Goal: Navigation & Orientation: Find specific page/section

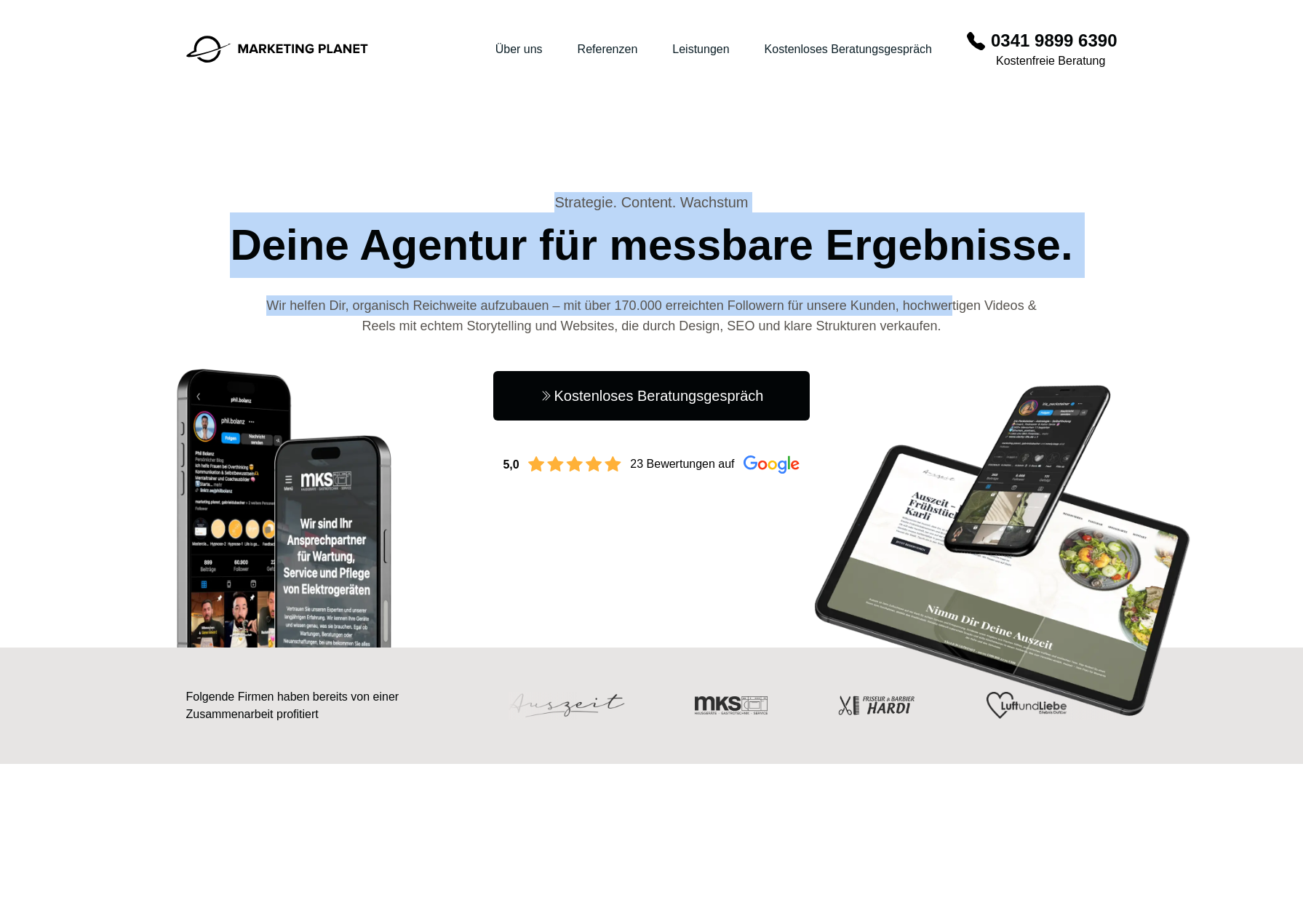
drag, startPoint x: 554, startPoint y: 201, endPoint x: 957, endPoint y: 316, distance: 419.1
click at [956, 314] on div "Strategie. Content. Wachstum Deine Agentur für messbare Ergebnisse. Wir helfen …" at bounding box center [652, 332] width 931 height 281
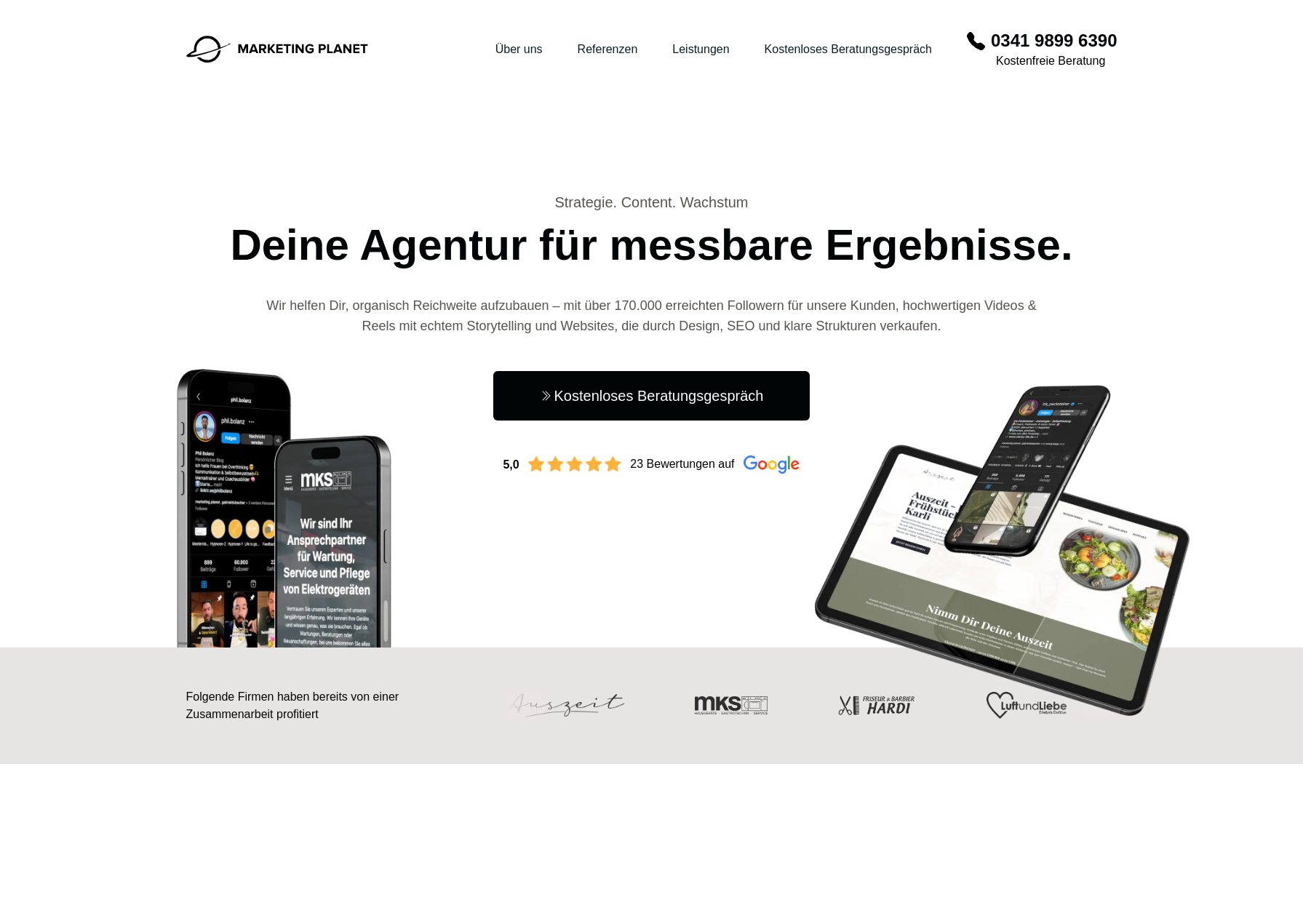
click at [957, 316] on p "Wir helfen Dir, organisch Reichweite aufzubauen – mit über 170.000 erreichten F…" at bounding box center [651, 316] width 777 height 41
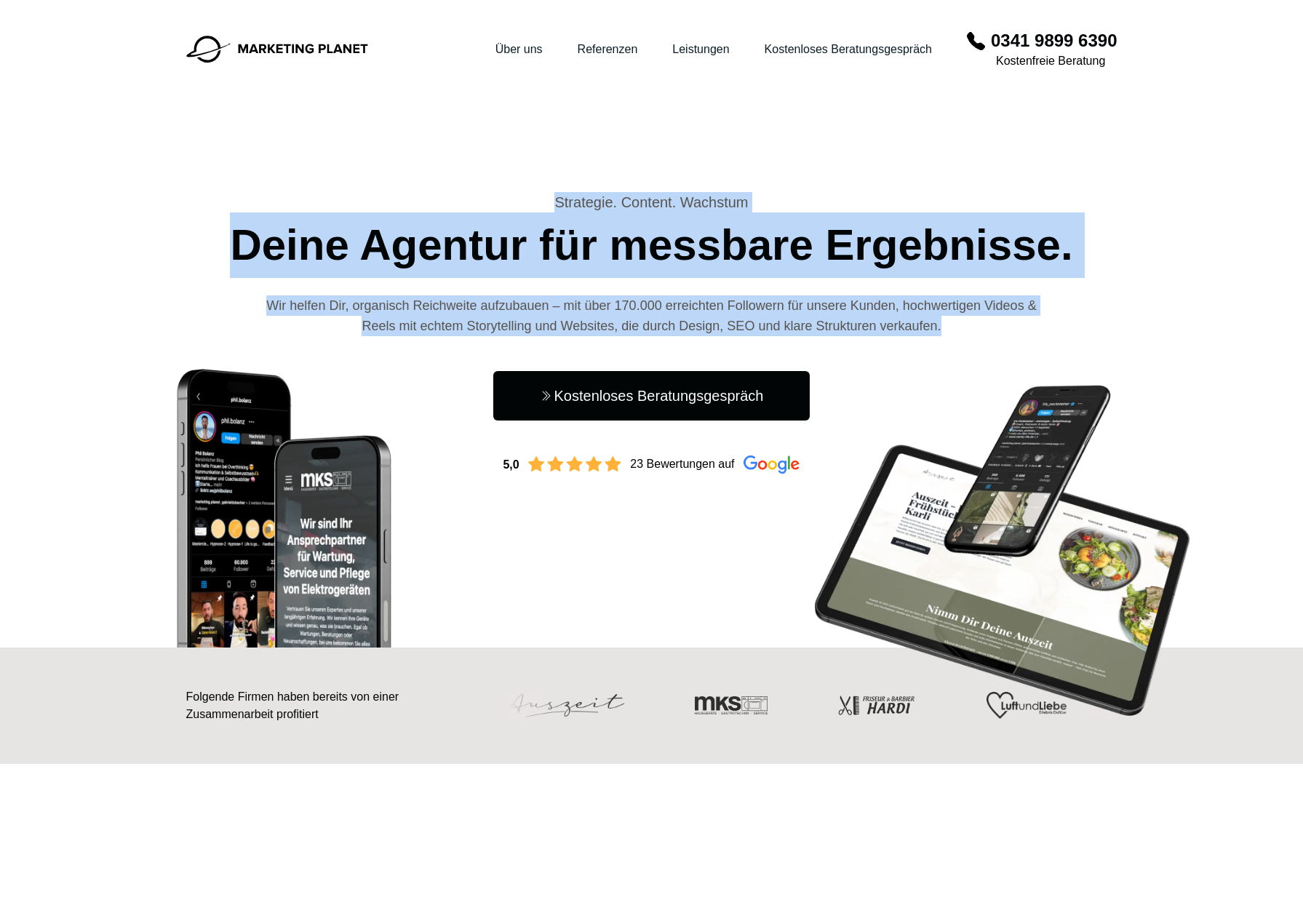
drag, startPoint x: 526, startPoint y: 203, endPoint x: 973, endPoint y: 326, distance: 463.6
click at [973, 326] on div "Strategie. Content. Wachstum Deine Agentur für messbare Ergebnisse. Wir helfen …" at bounding box center [652, 332] width 931 height 281
click at [973, 326] on p "Wir helfen Dir, organisch Reichweite aufzubauen – mit über 170.000 erreichten F…" at bounding box center [651, 316] width 777 height 41
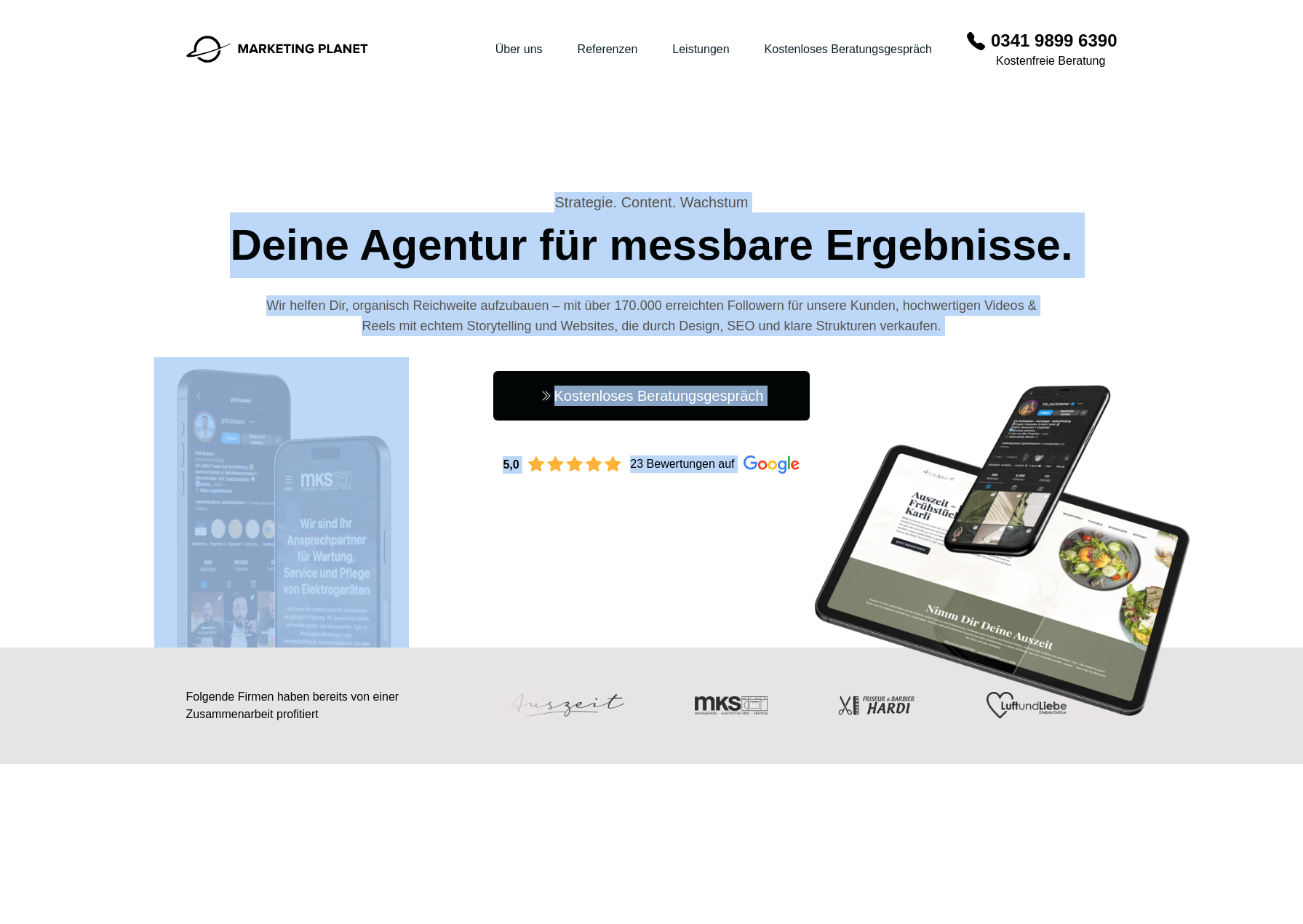
drag, startPoint x: 444, startPoint y: 168, endPoint x: 933, endPoint y: 397, distance: 540.0
click at [933, 397] on img at bounding box center [1001, 561] width 437 height 408
click at [796, 309] on p "Wir helfen Dir, organisch Reichweite aufzubauen – mit über 170.000 erreichten F…" at bounding box center [651, 316] width 777 height 41
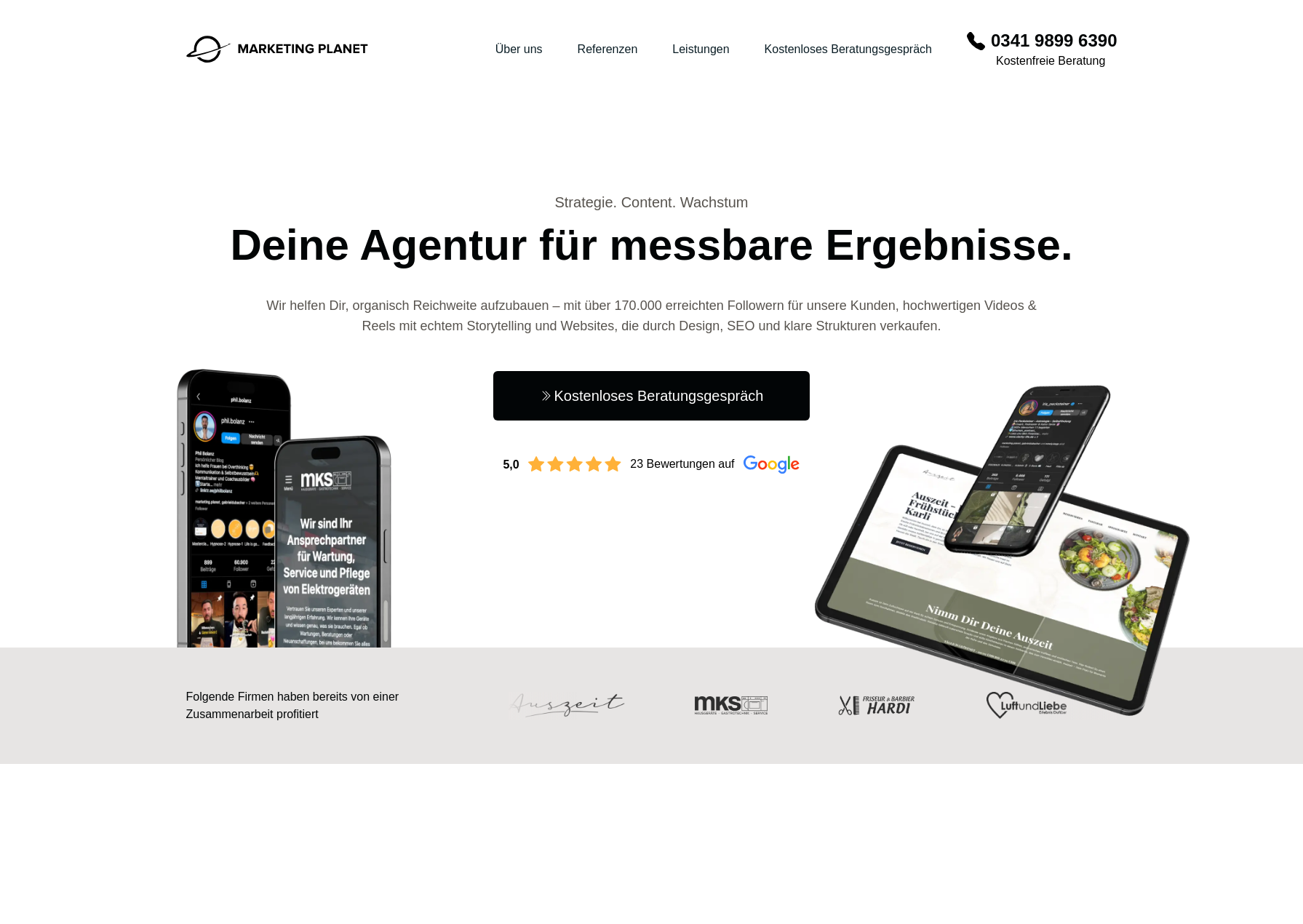
drag, startPoint x: 503, startPoint y: 181, endPoint x: 964, endPoint y: 337, distance: 486.7
click at [964, 337] on div "Hauptnavigation öffnen Menü Über uns Referenzen Leistungen Kostenloses Beratung…" at bounding box center [652, 237] width 931 height 474
click at [964, 337] on div "Strategie. Content. Wachstum Deine Agentur für messbare Ergebnisse. Wir helfen …" at bounding box center [652, 332] width 931 height 281
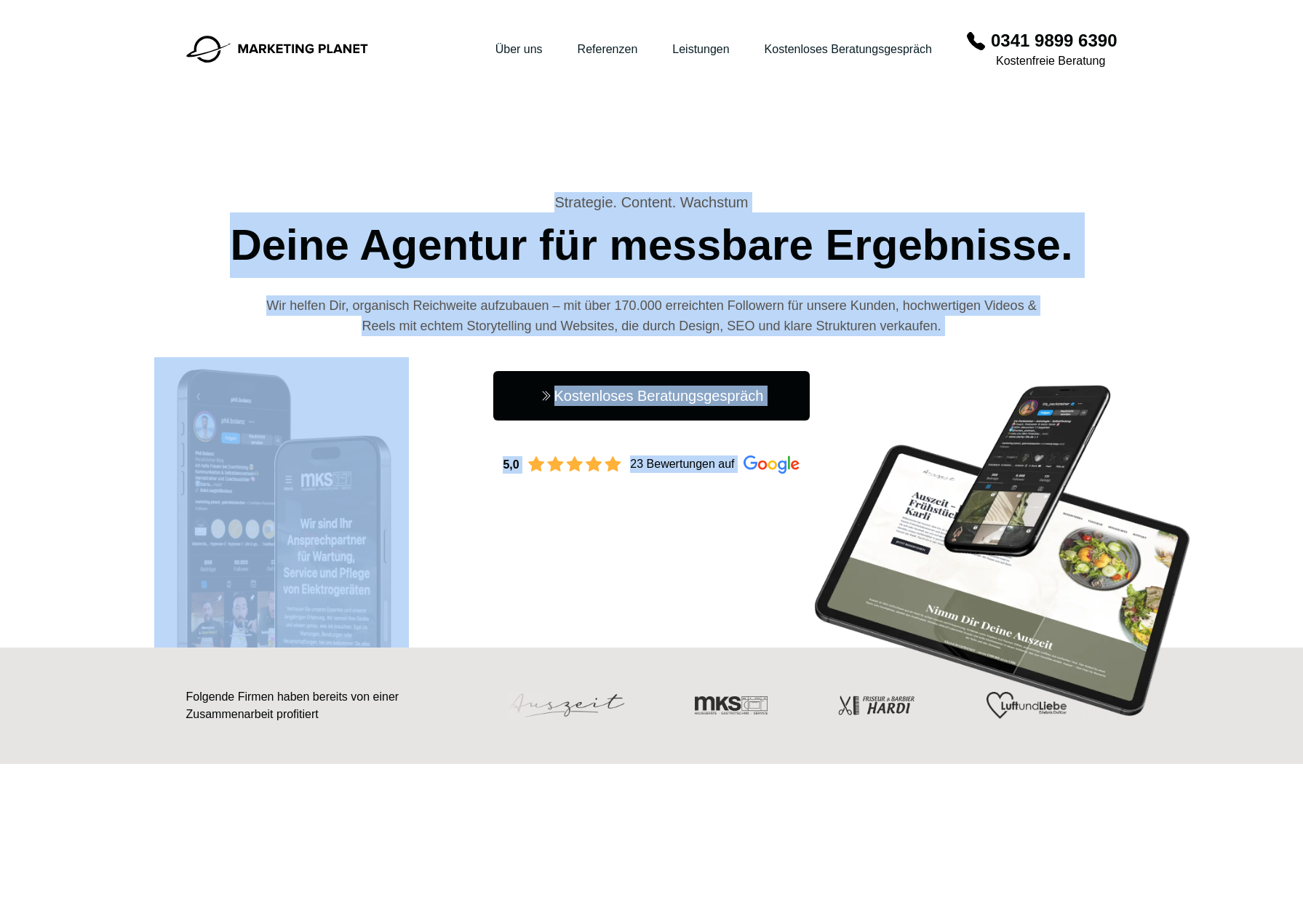
drag, startPoint x: 547, startPoint y: 170, endPoint x: 924, endPoint y: 360, distance: 422.2
click at [924, 360] on img at bounding box center [1001, 561] width 437 height 408
click at [780, 321] on p "Wir helfen Dir, organisch Reichweite aufzubauen – mit über 170.000 erreichten F…" at bounding box center [651, 316] width 777 height 41
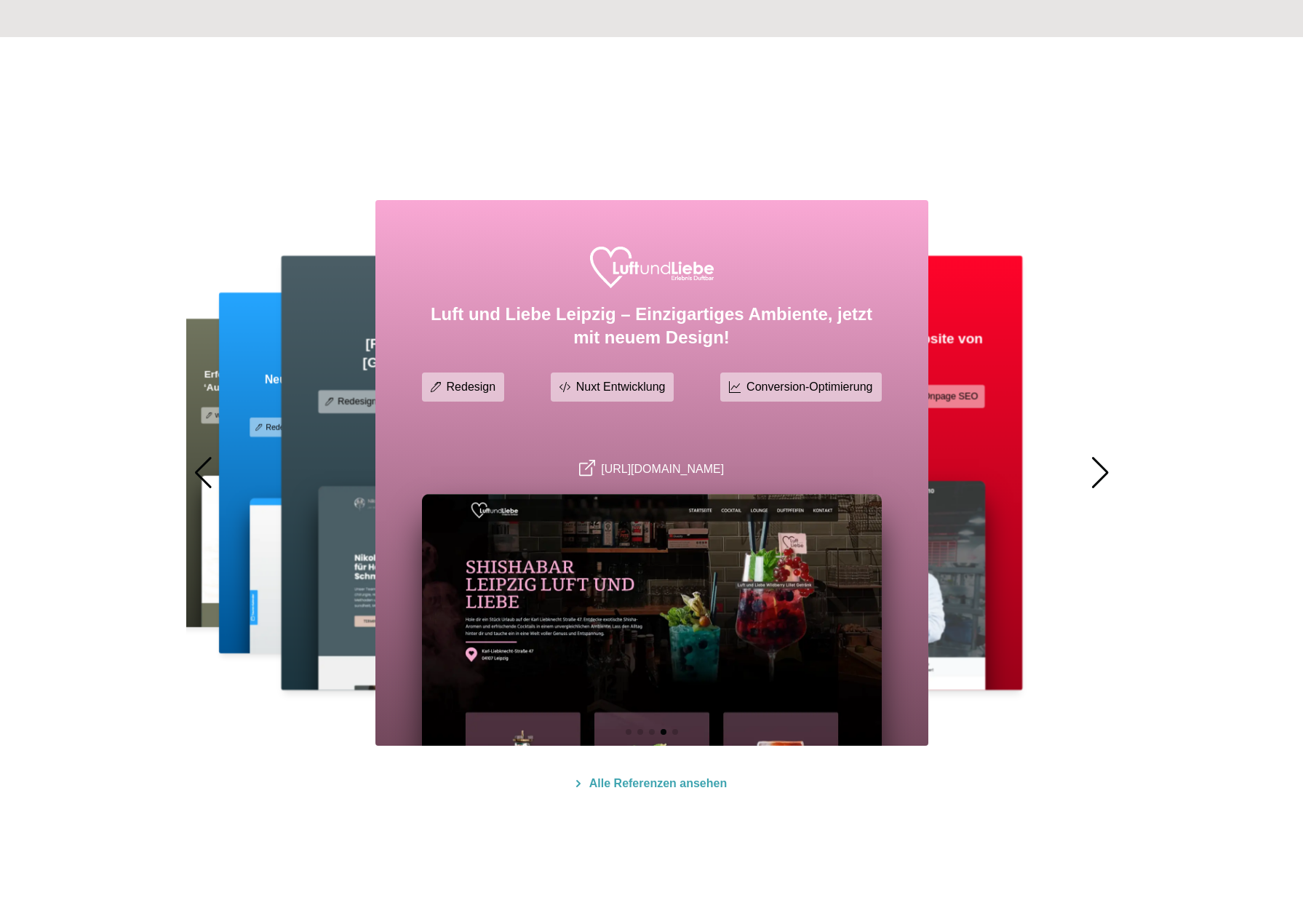
scroll to position [728, 0]
click at [1115, 469] on div "Erfolgreicher Digitalauftritt für das Brunch-Restaurant ‘Auszeit’ – Von der Ide…" at bounding box center [652, 472] width 931 height 546
click at [1105, 469] on div at bounding box center [1100, 472] width 20 height 32
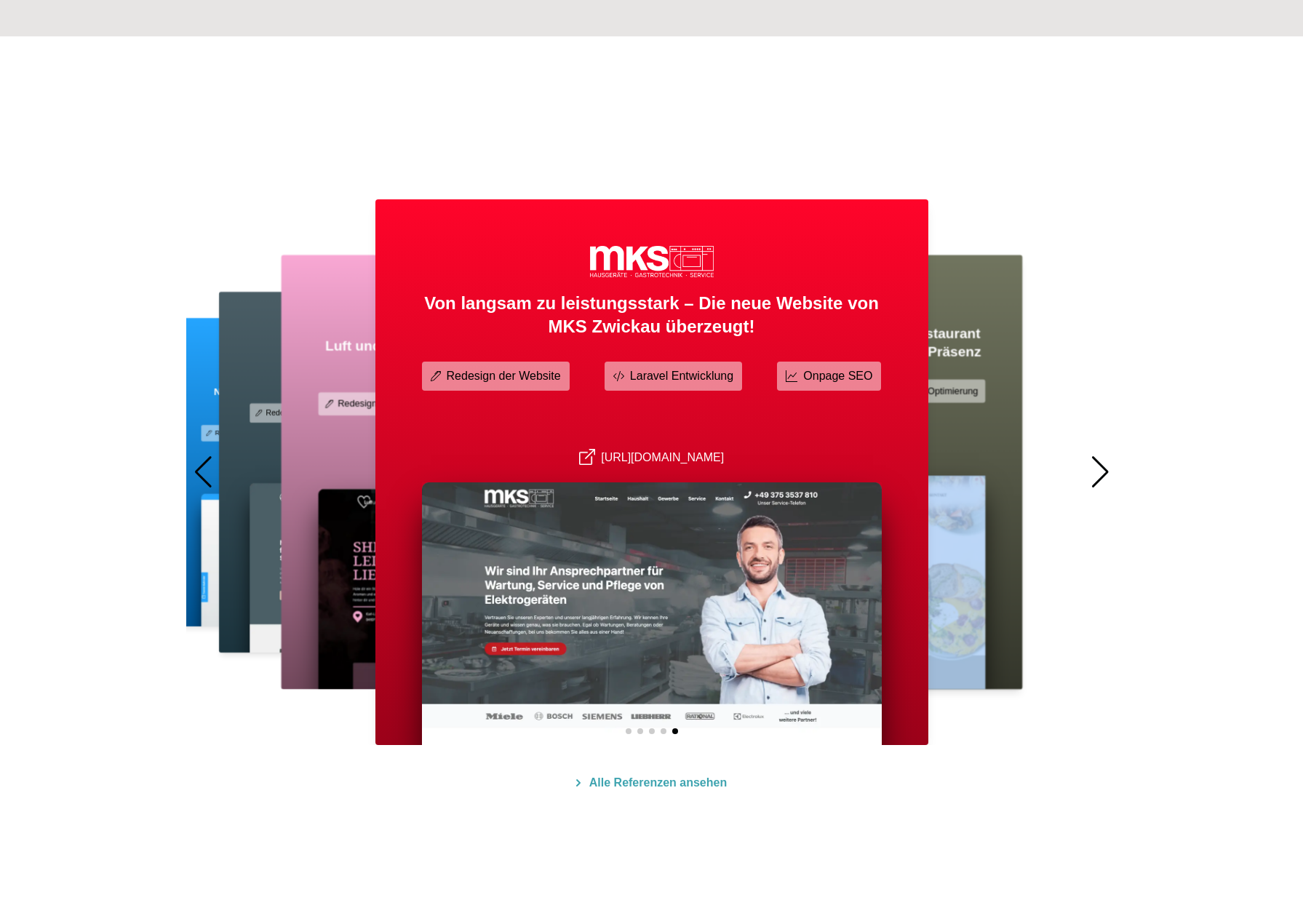
click at [1105, 469] on div at bounding box center [1100, 472] width 20 height 32
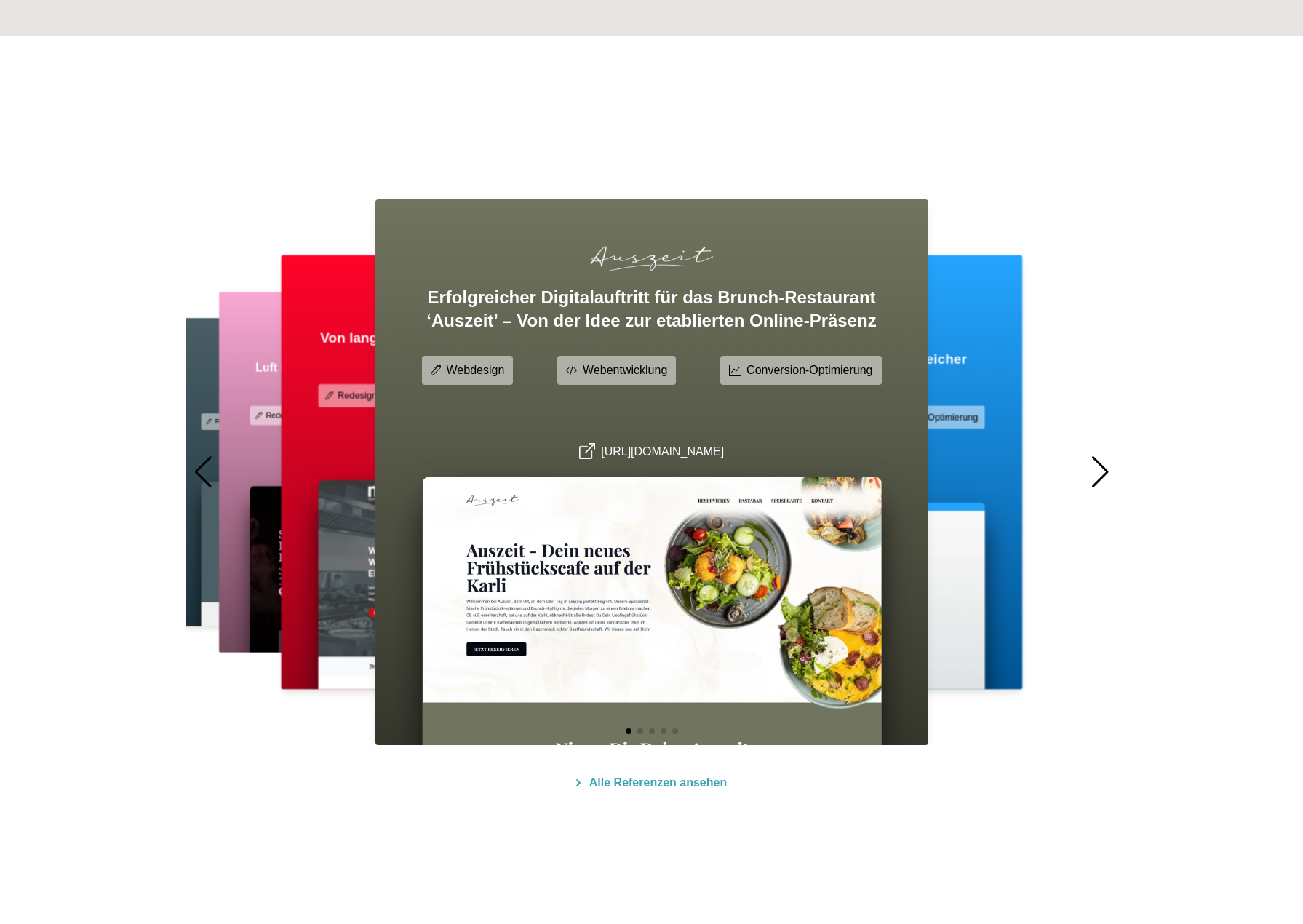
click at [1105, 469] on div at bounding box center [1100, 472] width 20 height 32
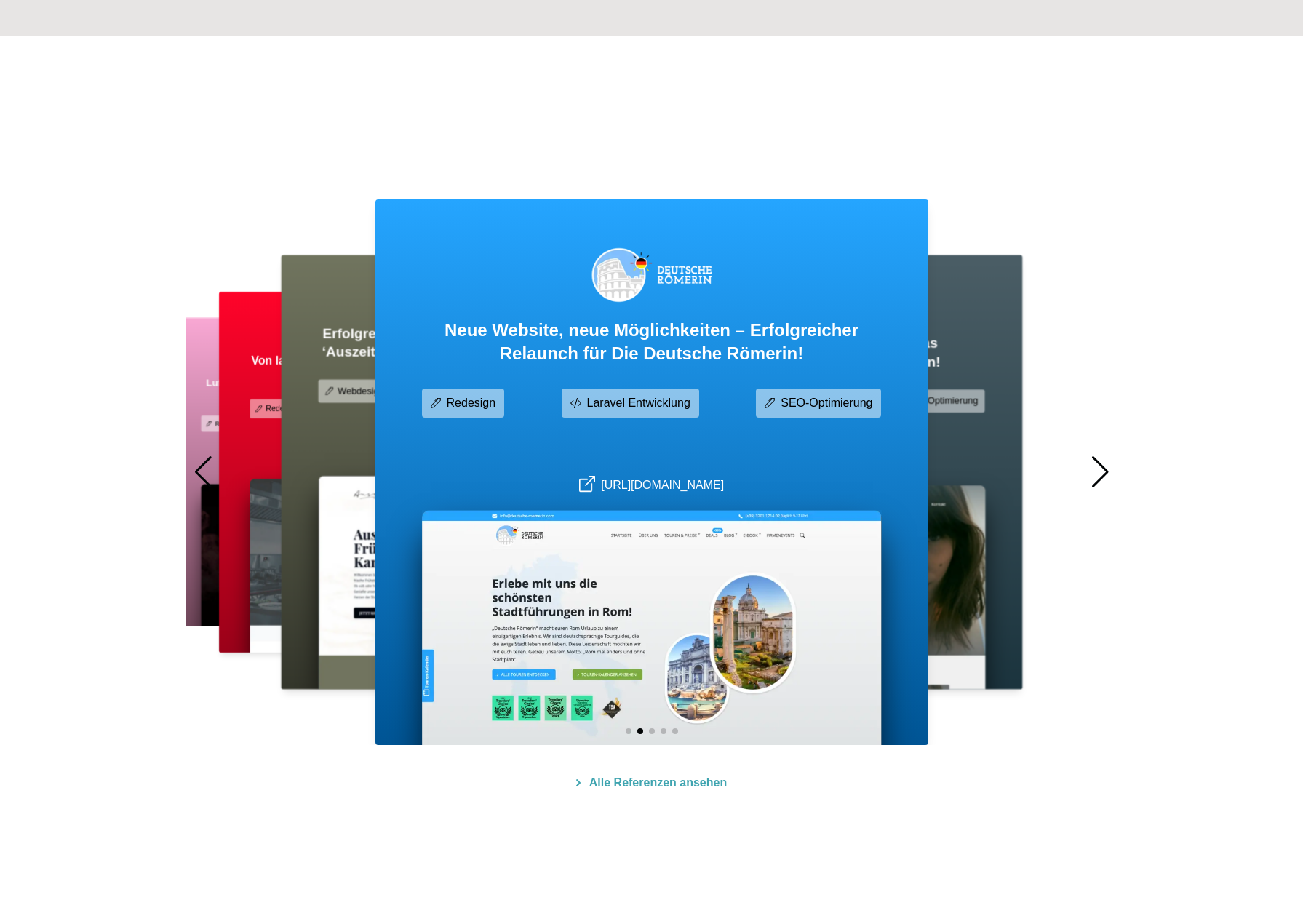
click at [1105, 469] on div at bounding box center [1100, 472] width 20 height 32
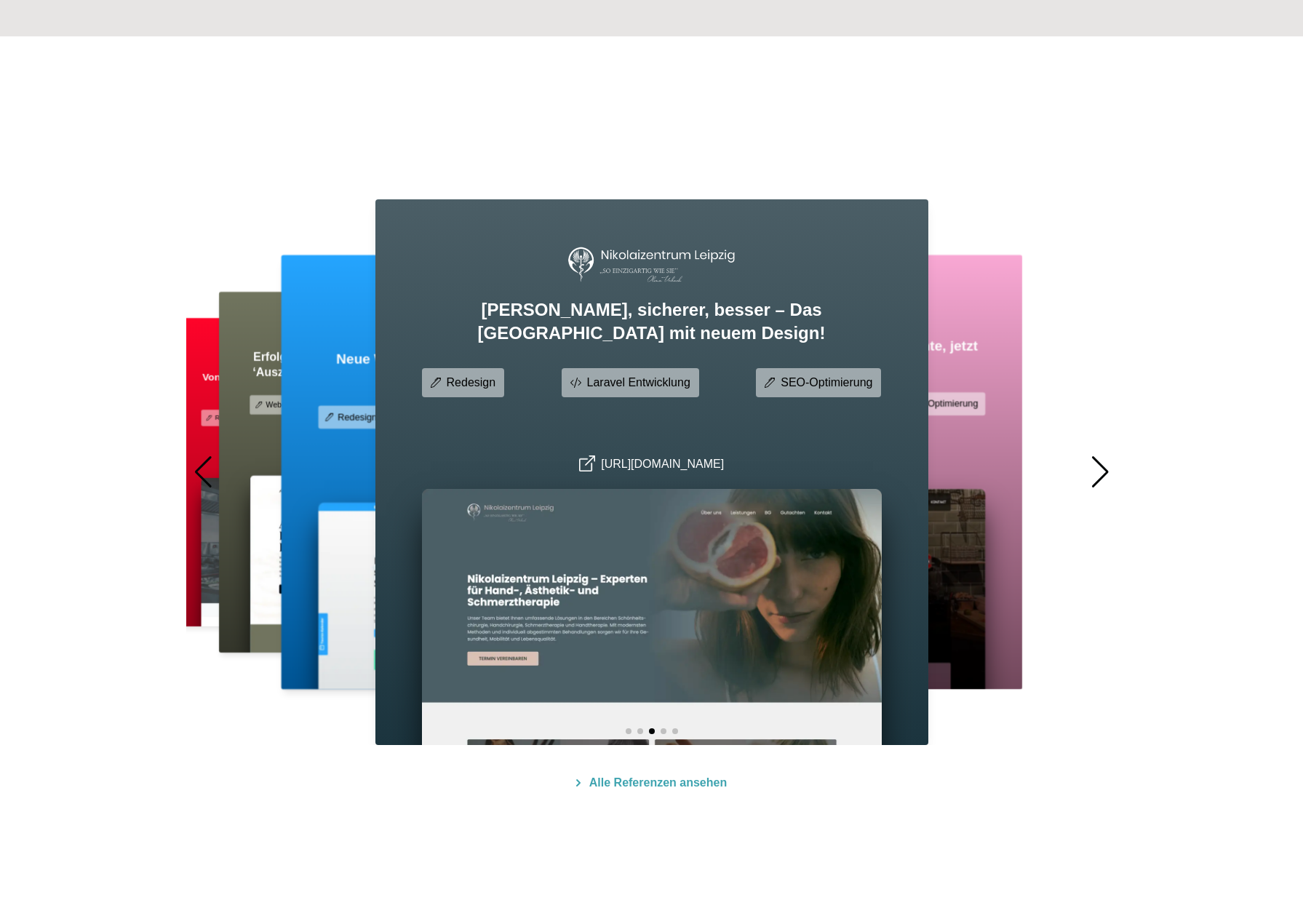
click at [1105, 469] on div at bounding box center [1100, 472] width 20 height 32
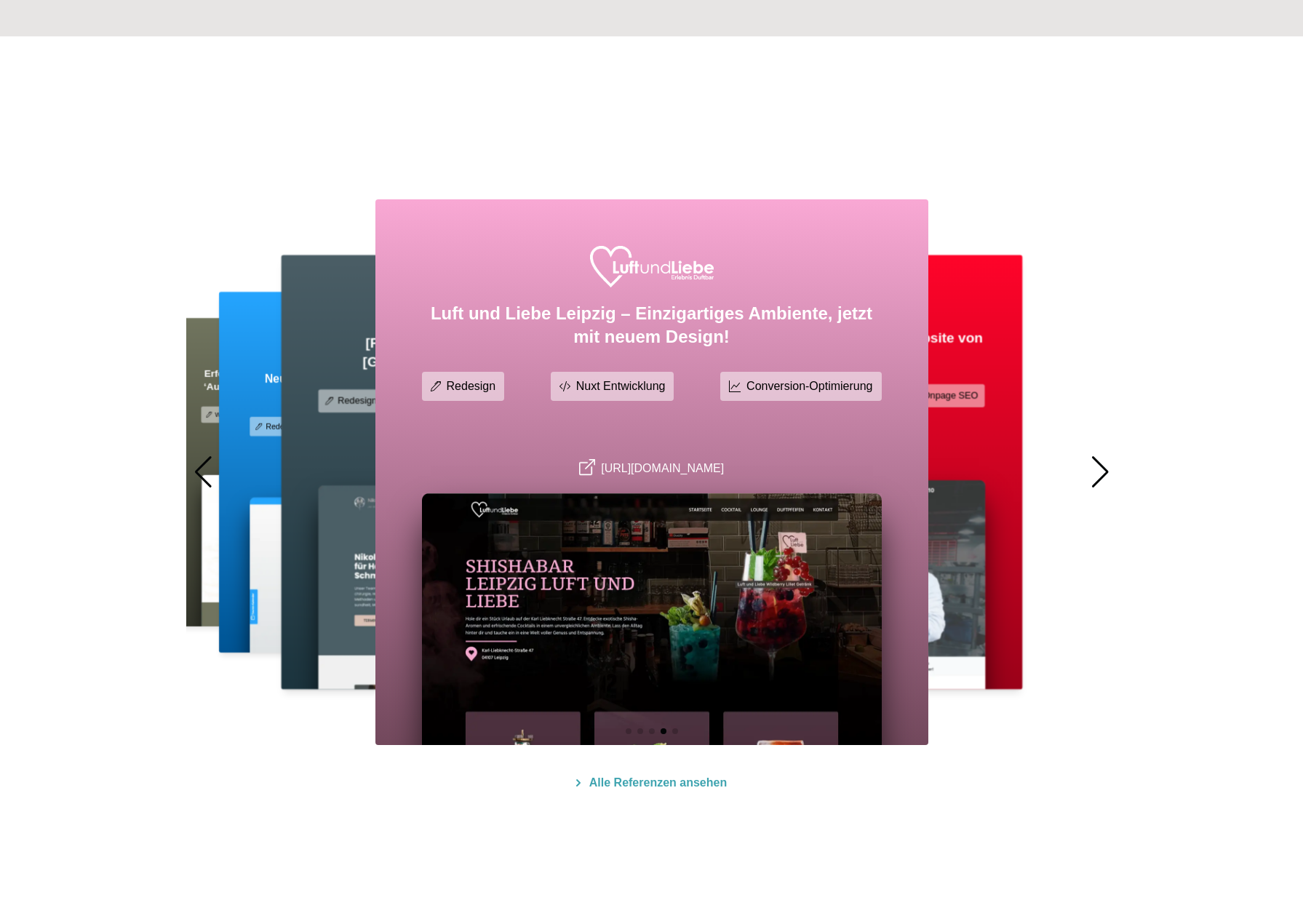
click at [1105, 469] on div at bounding box center [1100, 472] width 20 height 32
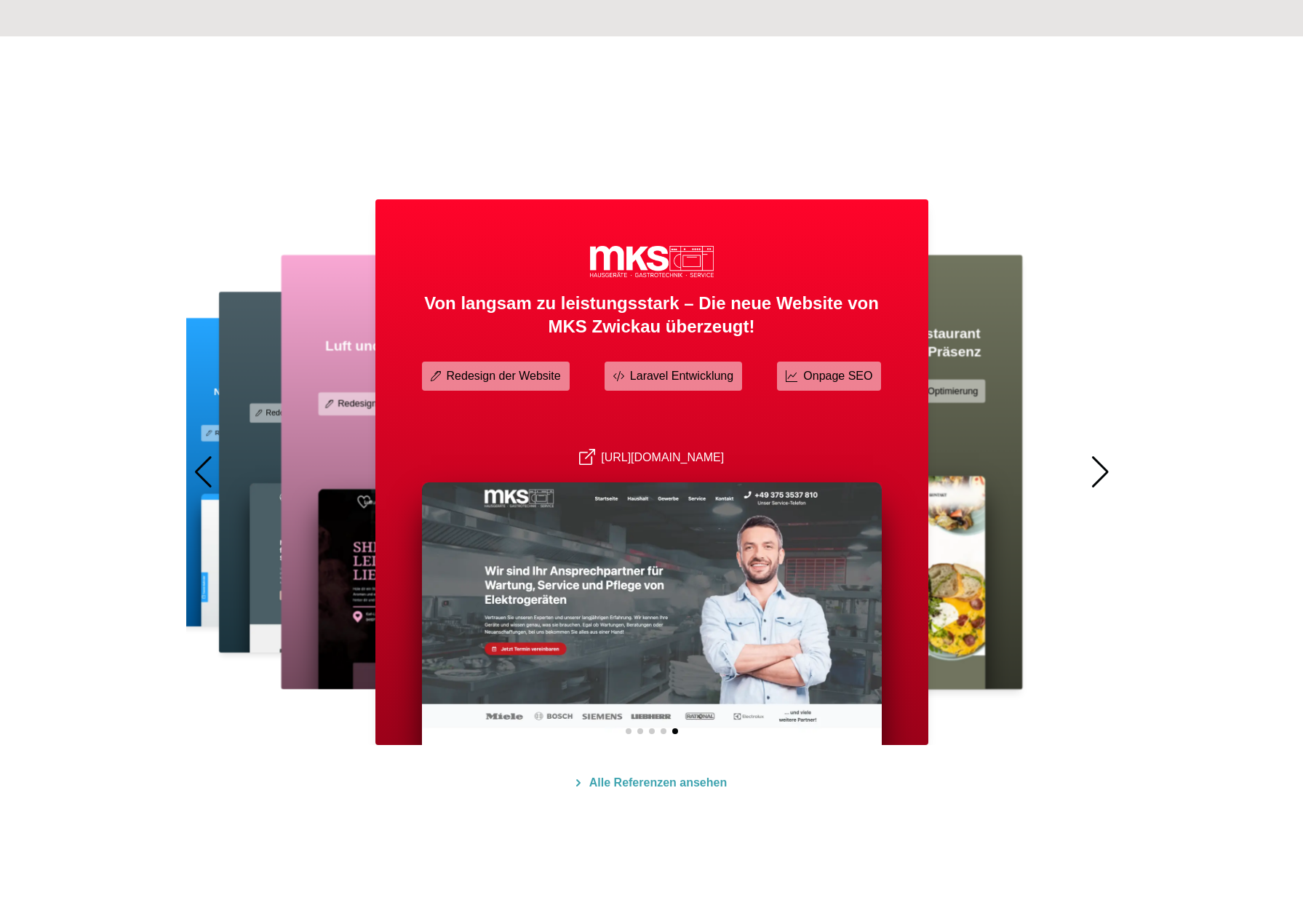
click at [1100, 478] on div at bounding box center [1100, 472] width 20 height 32
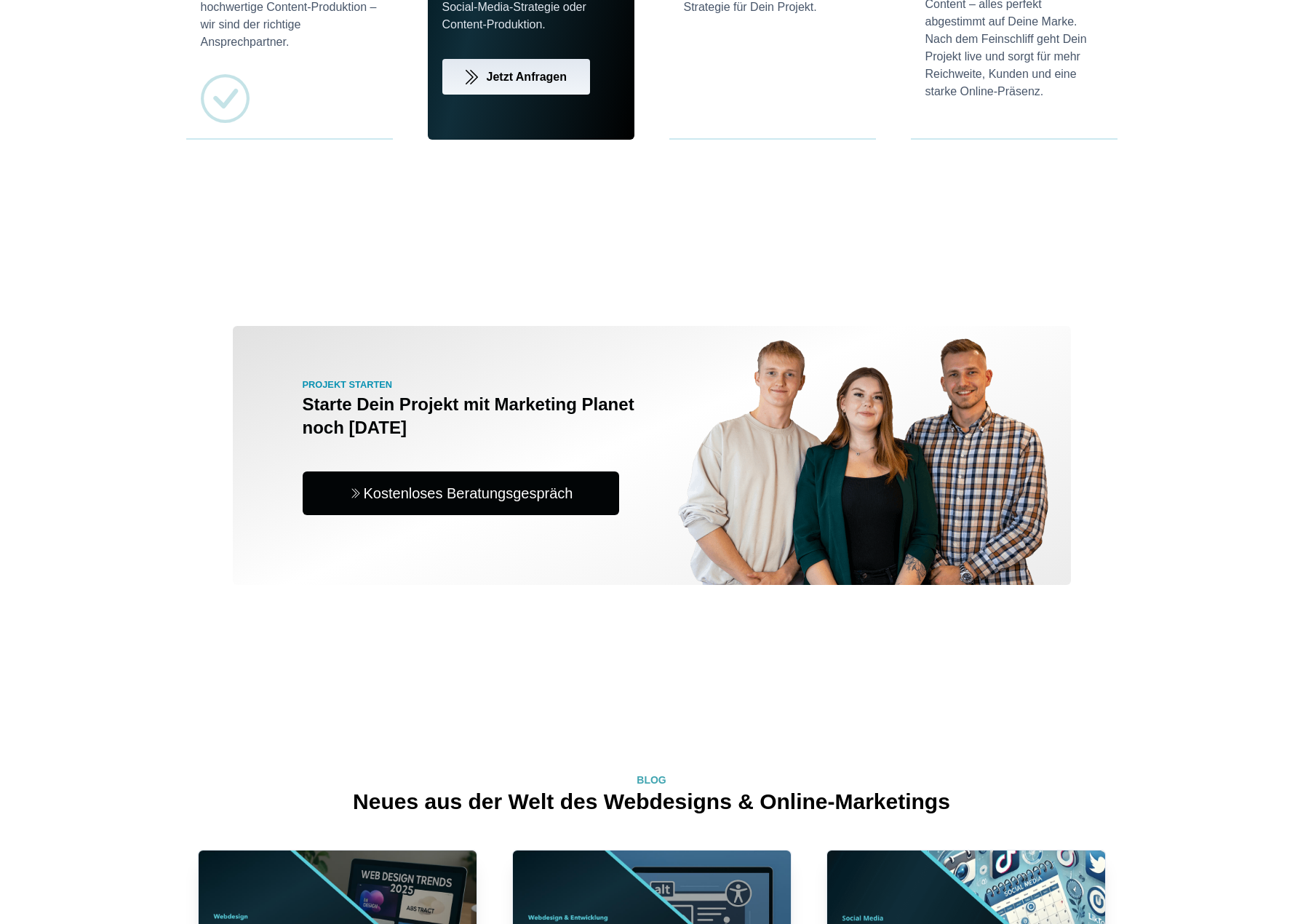
scroll to position [3347, 0]
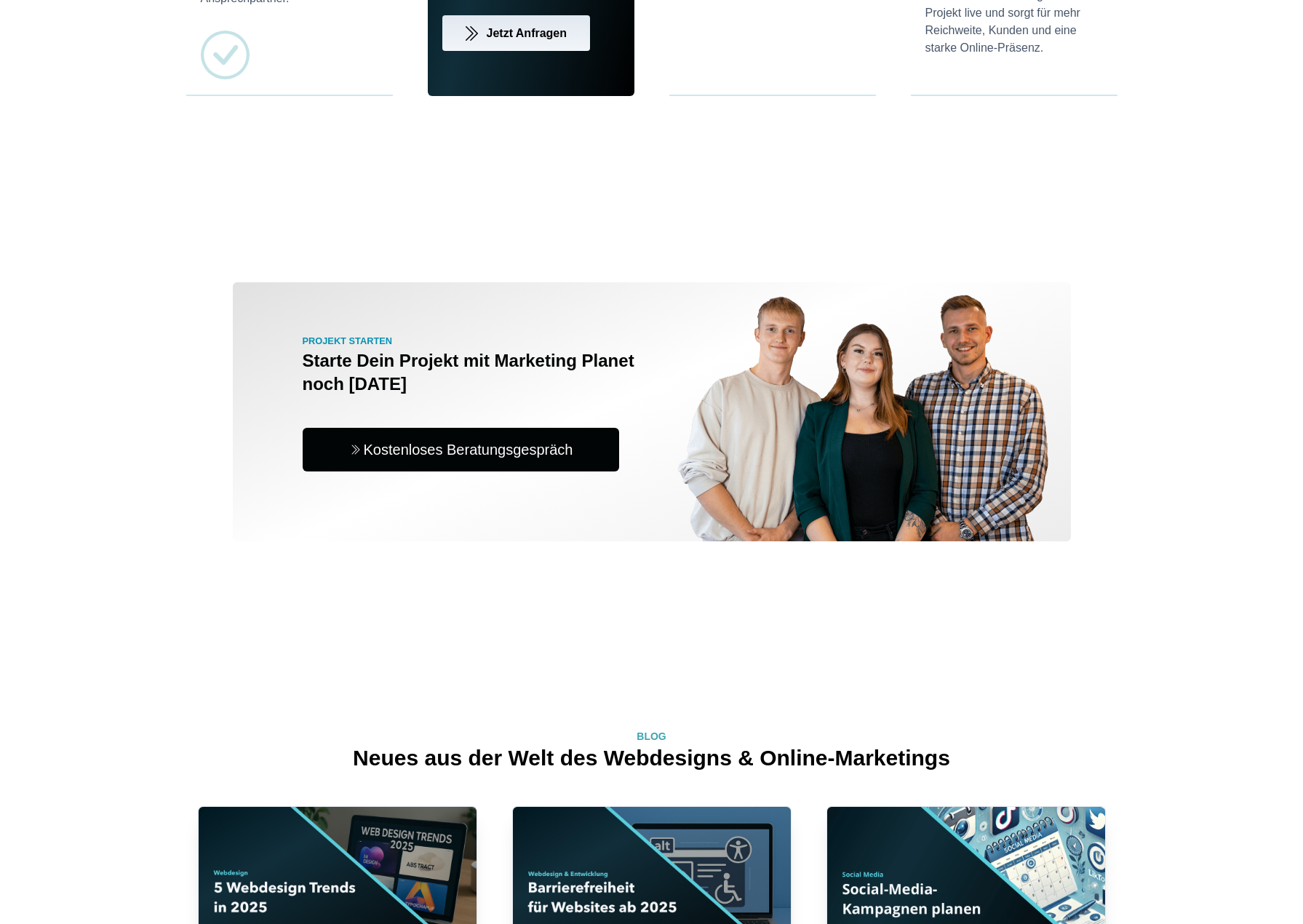
drag, startPoint x: 487, startPoint y: 354, endPoint x: 1105, endPoint y: 534, distance: 643.7
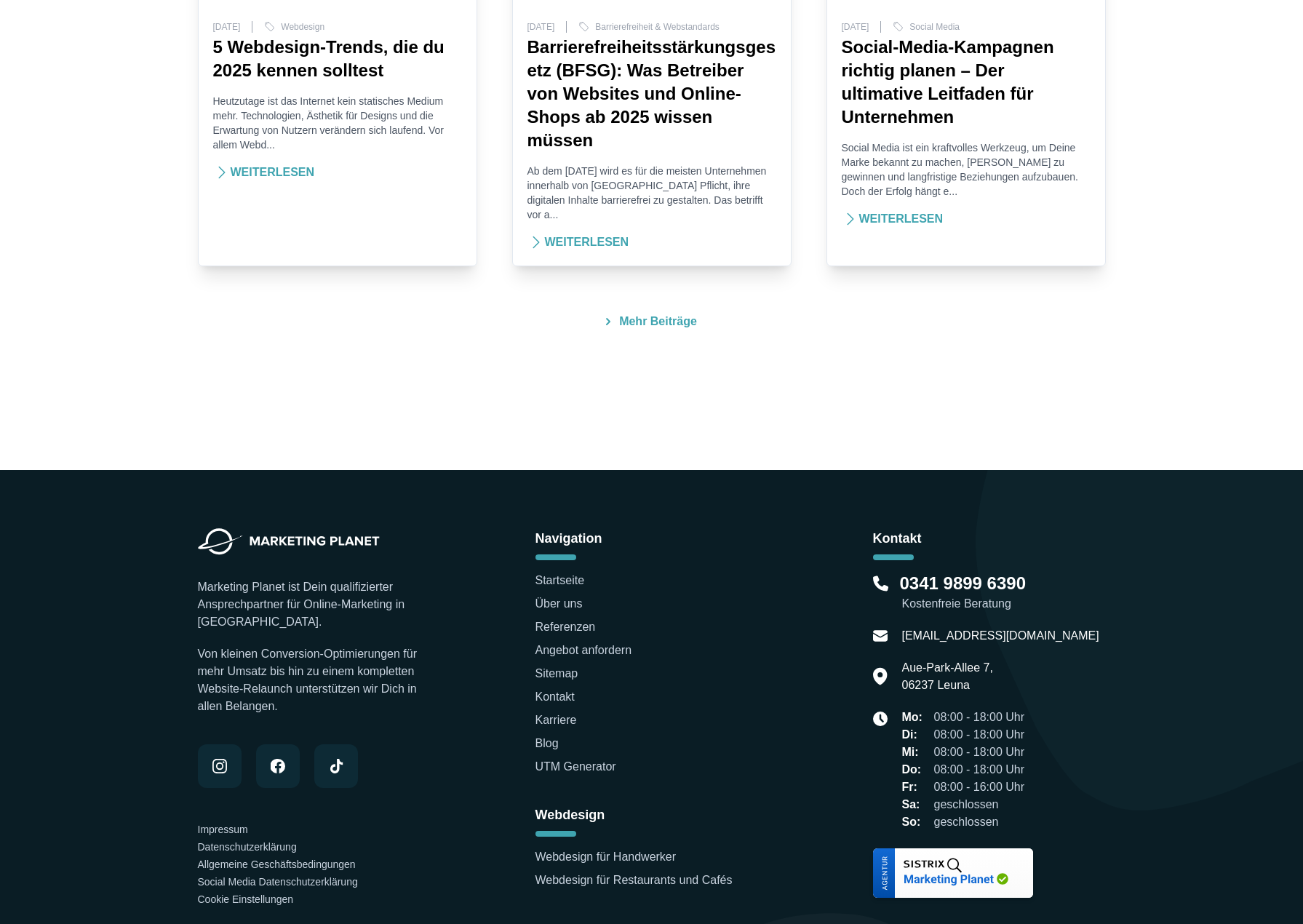
scroll to position [4409, 0]
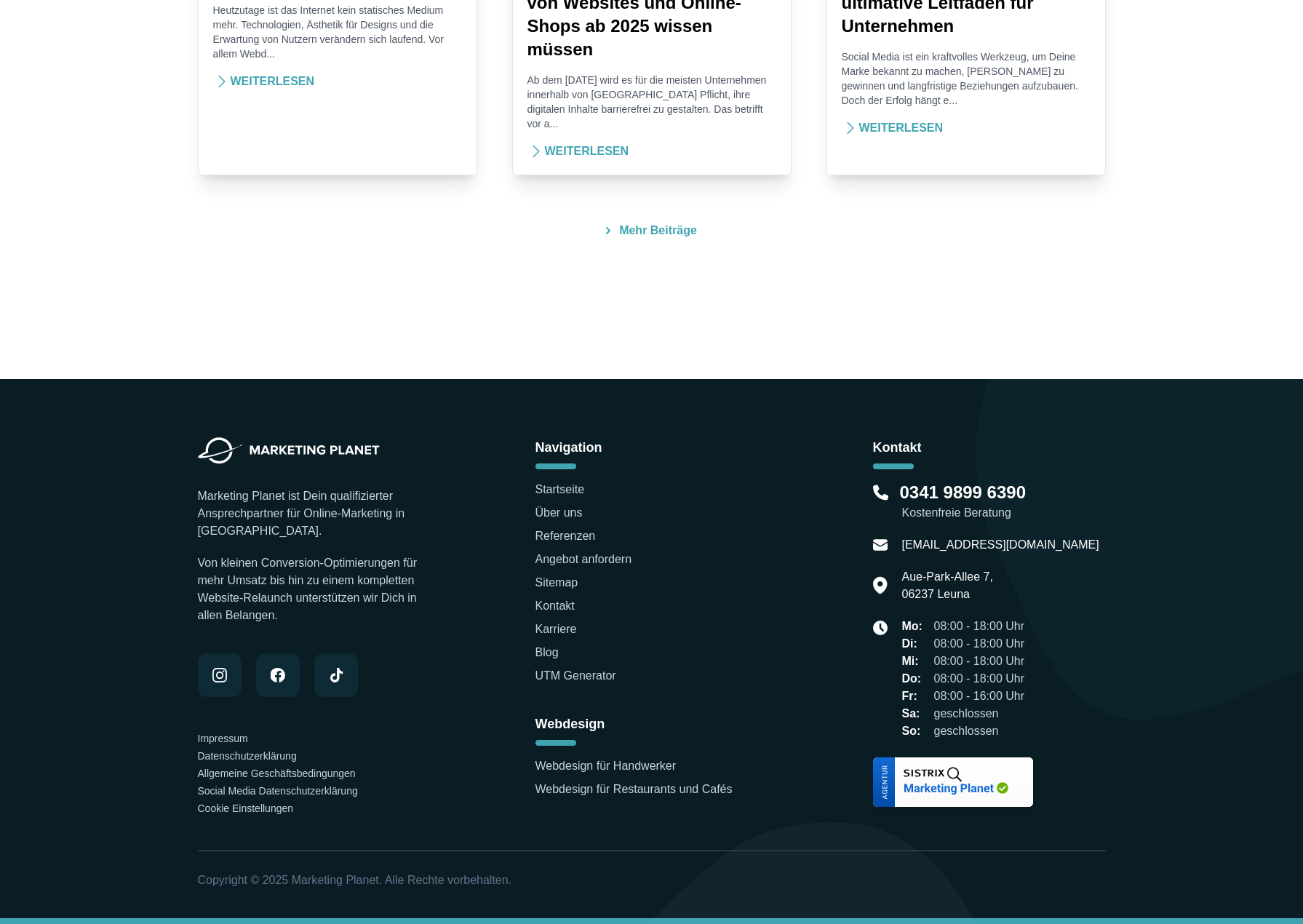
drag, startPoint x: 192, startPoint y: 416, endPoint x: 401, endPoint y: 619, distance: 291.4
click at [401, 619] on div "Marketing Planet ist Dein qualifizierter Ansprechpartner für Online-Marketing i…" at bounding box center [652, 648] width 931 height 540
click at [401, 619] on p "Von kleinen Conversion-Optimierungen für mehr Umsatz bis hin zu einem komplette…" at bounding box center [315, 589] width 233 height 70
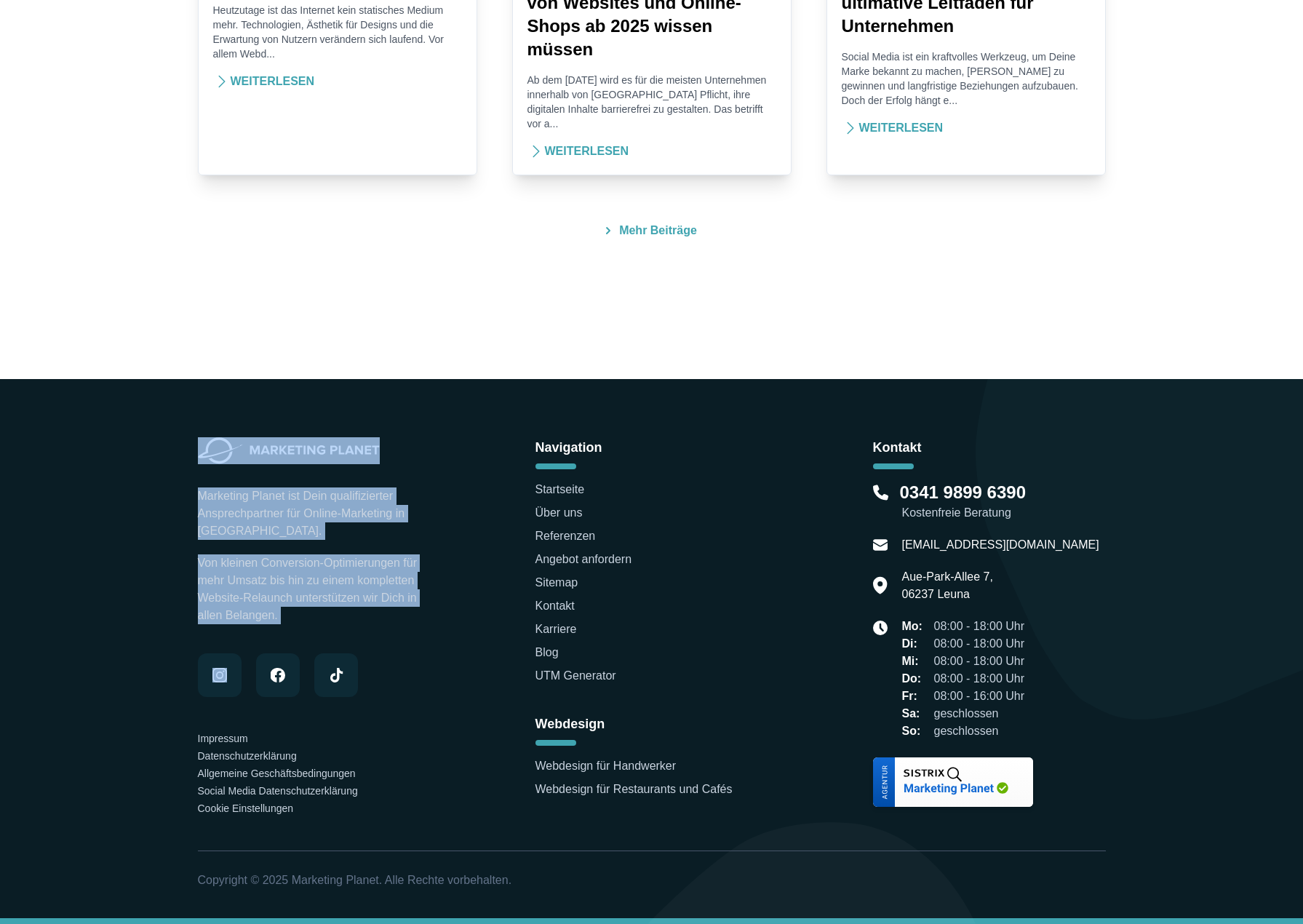
drag, startPoint x: 401, startPoint y: 619, endPoint x: 166, endPoint y: 402, distance: 319.9
click at [166, 402] on footer "Marketing Planet ist Dein qualifizierter Ansprechpartner für Online-Marketing i…" at bounding box center [651, 652] width 1303 height 546
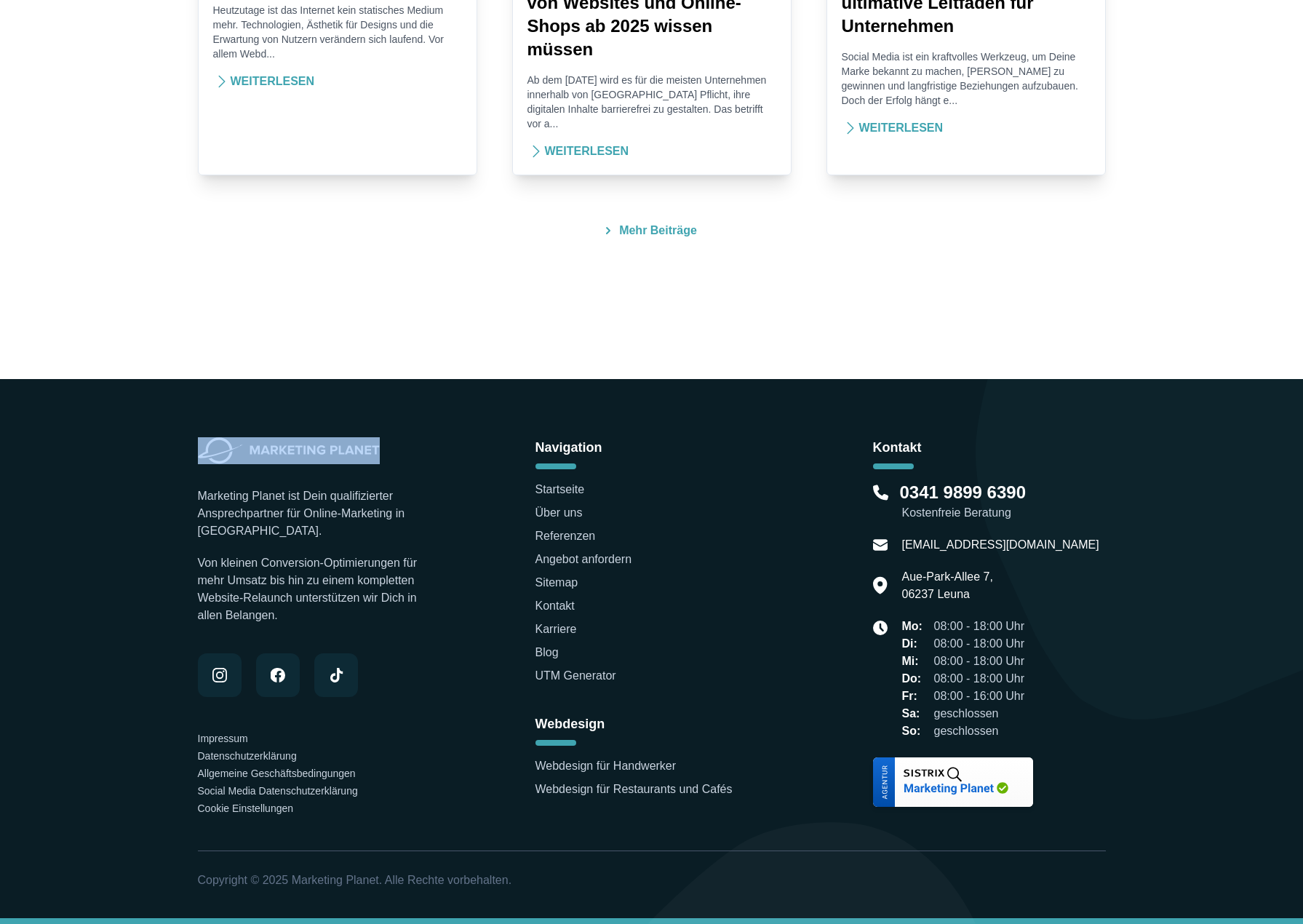
drag, startPoint x: 166, startPoint y: 402, endPoint x: 788, endPoint y: 896, distance: 794.3
click at [788, 896] on footer "Marketing Planet ist Dein qualifizierter Ansprechpartner für Online-Marketing i…" at bounding box center [651, 652] width 1303 height 546
click at [788, 896] on div "Marketing Planet ist Dein qualifizierter Ansprechpartner für Online-Marketing i…" at bounding box center [652, 648] width 931 height 540
drag, startPoint x: 788, startPoint y: 896, endPoint x: 76, endPoint y: 371, distance: 884.6
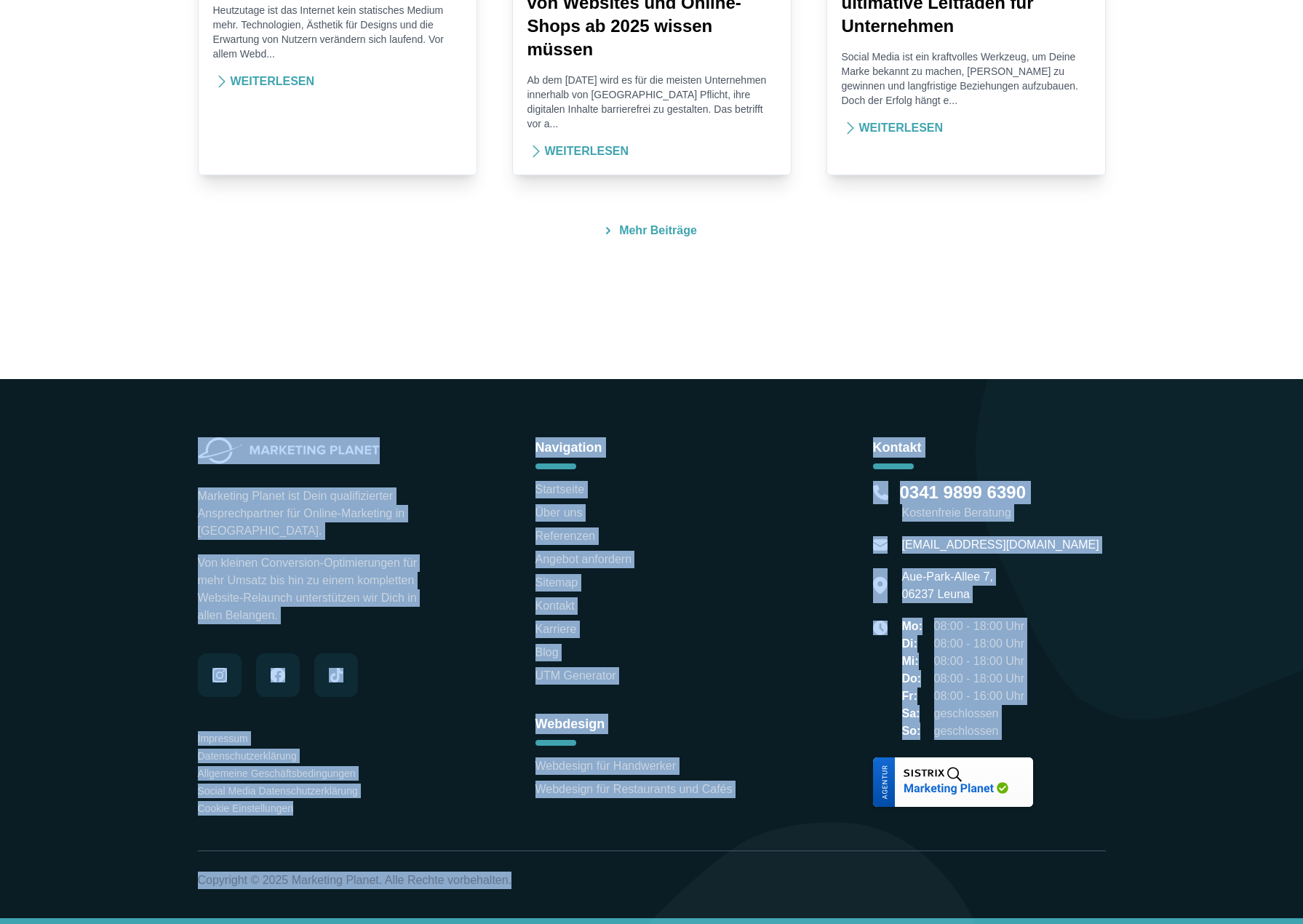
drag, startPoint x: 76, startPoint y: 371, endPoint x: 536, endPoint y: 897, distance: 698.8
click at [536, 897] on div "Marketing Planet ist Dein qualifizierter Ansprechpartner für Online-Marketing i…" at bounding box center [652, 648] width 931 height 540
drag, startPoint x: 91, startPoint y: 423, endPoint x: 792, endPoint y: 879, distance: 836.3
click at [792, 879] on footer "Marketing Planet ist Dein qualifizierter Ansprechpartner für Online-Marketing i…" at bounding box center [651, 652] width 1303 height 546
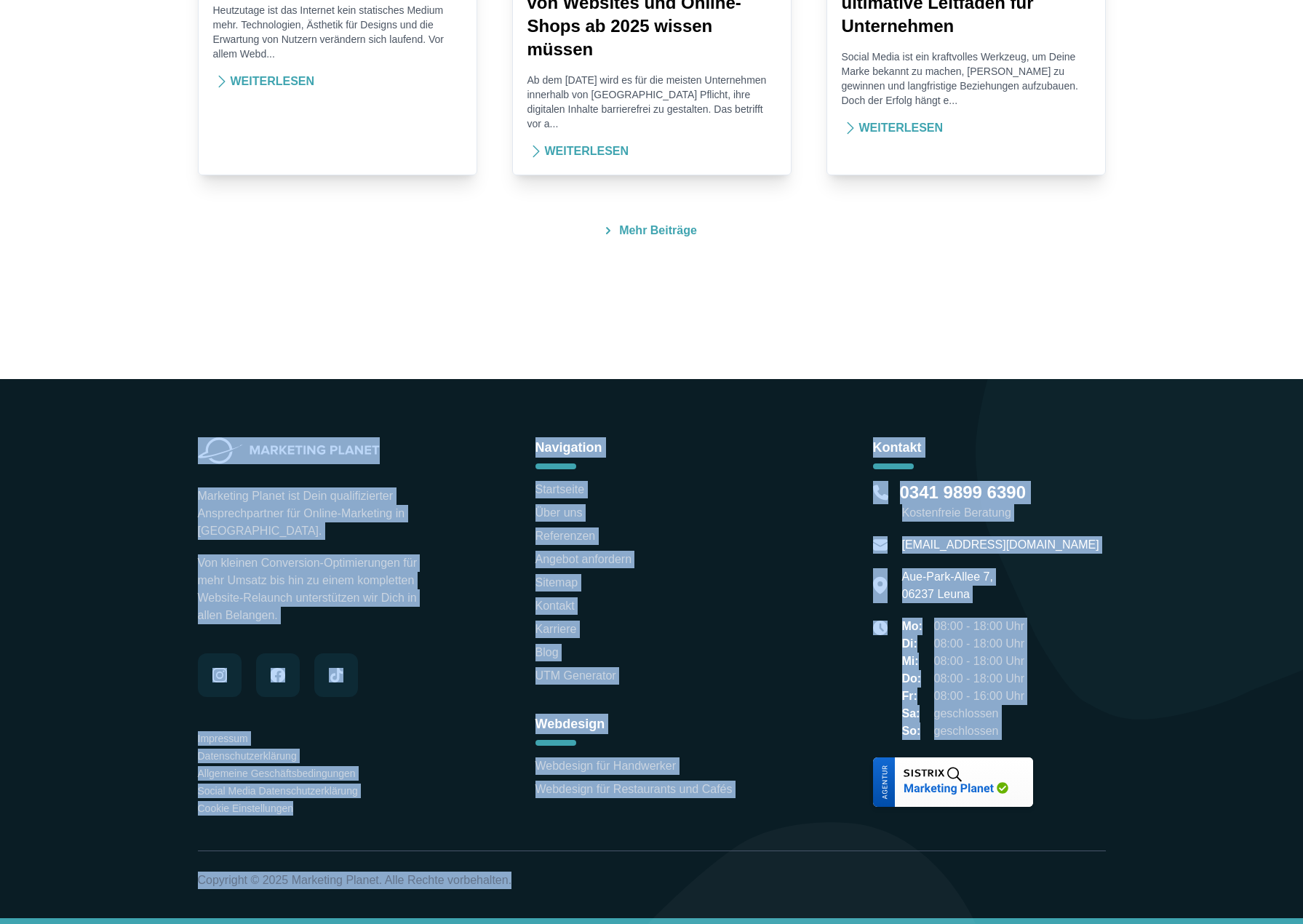
click at [792, 879] on p "Copyright © 2025 Marketing Planet. Alle Rechte vorbehalten." at bounding box center [652, 880] width 908 height 17
drag, startPoint x: 796, startPoint y: 879, endPoint x: 184, endPoint y: 380, distance: 789.6
click at [160, 599] on footer "Marketing Planet ist Dein qualifizierter Ansprechpartner für Online-Marketing i…" at bounding box center [651, 652] width 1303 height 546
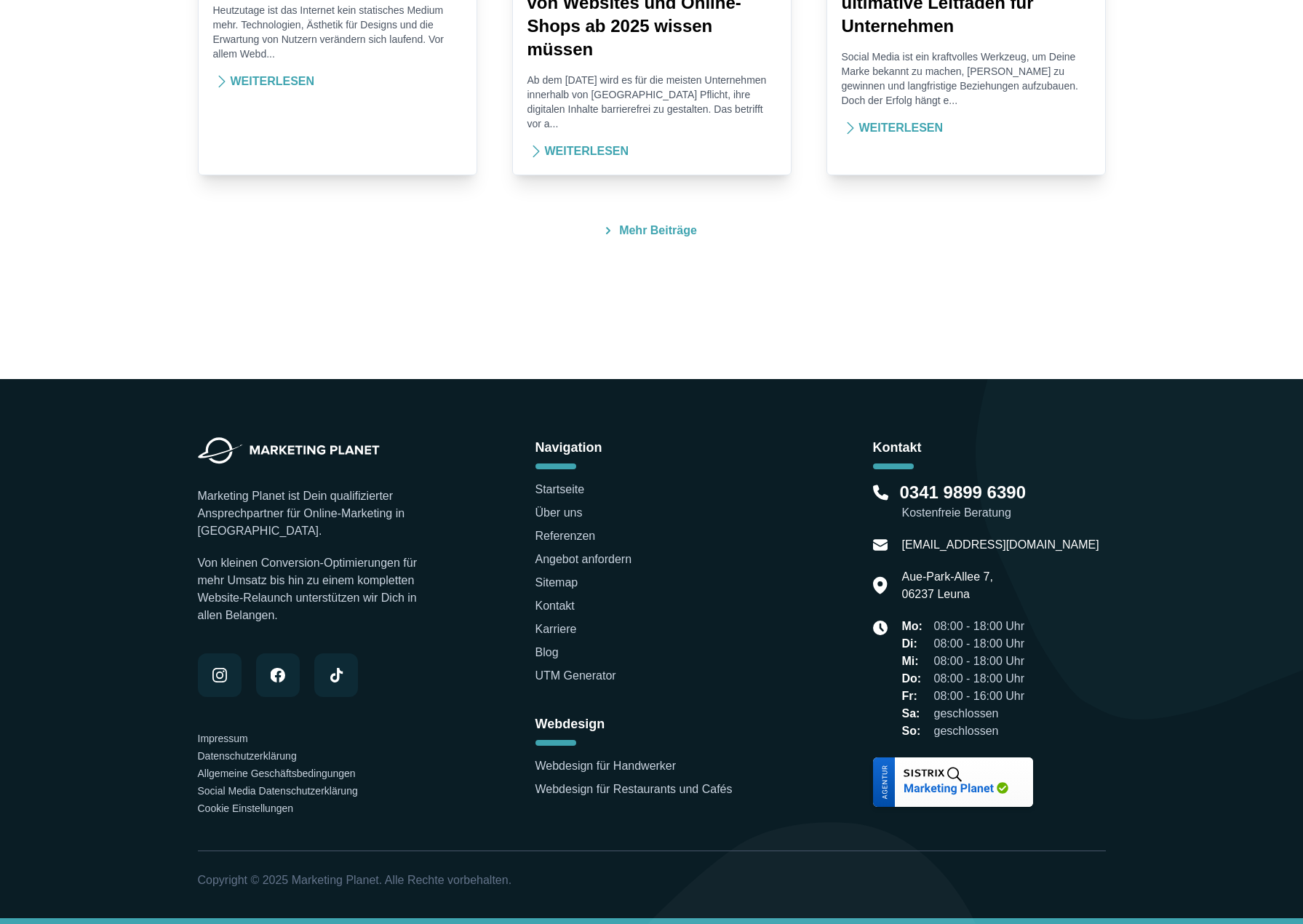
drag, startPoint x: 741, startPoint y: 693, endPoint x: 749, endPoint y: 589, distance: 104.3
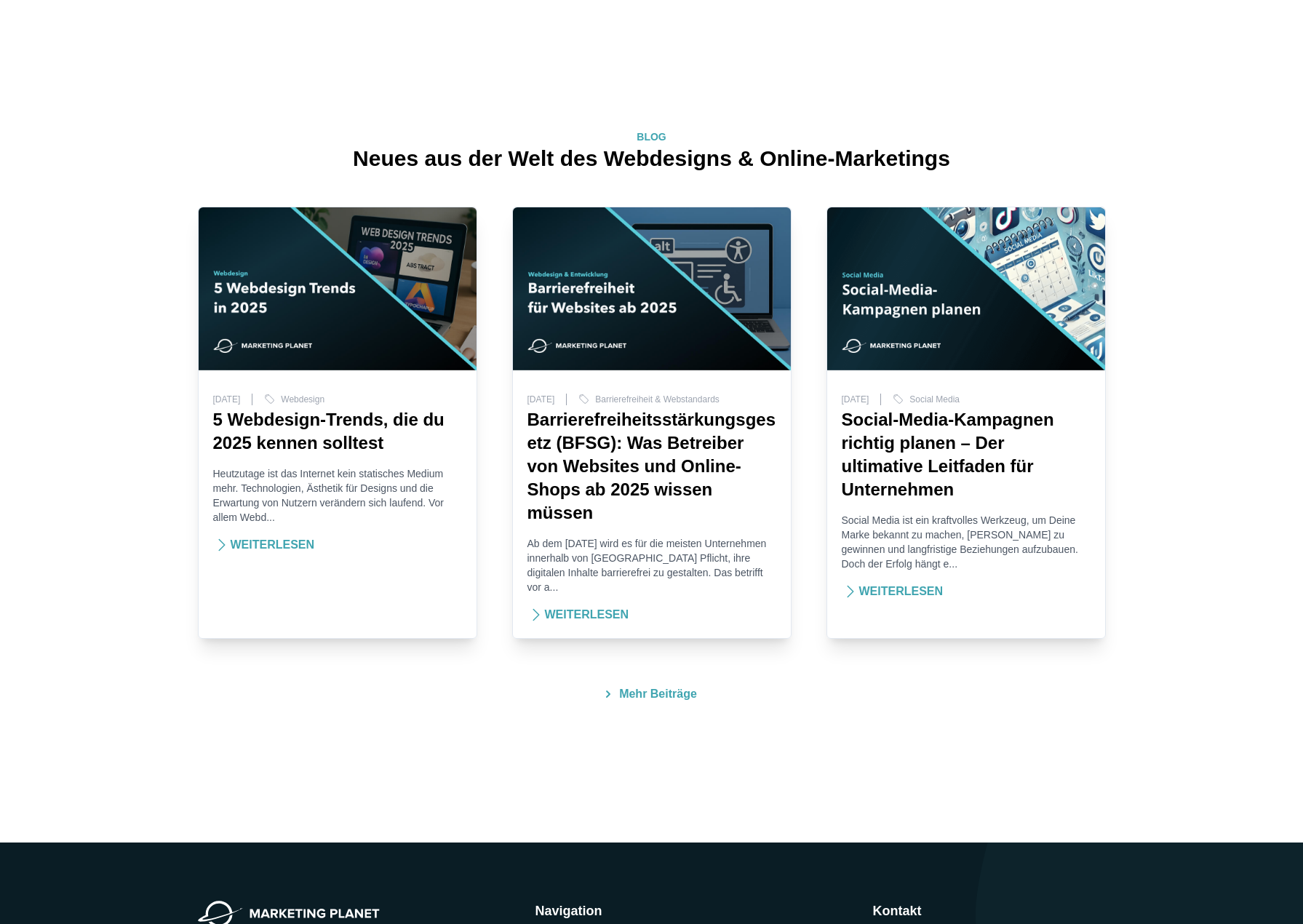
scroll to position [0, 0]
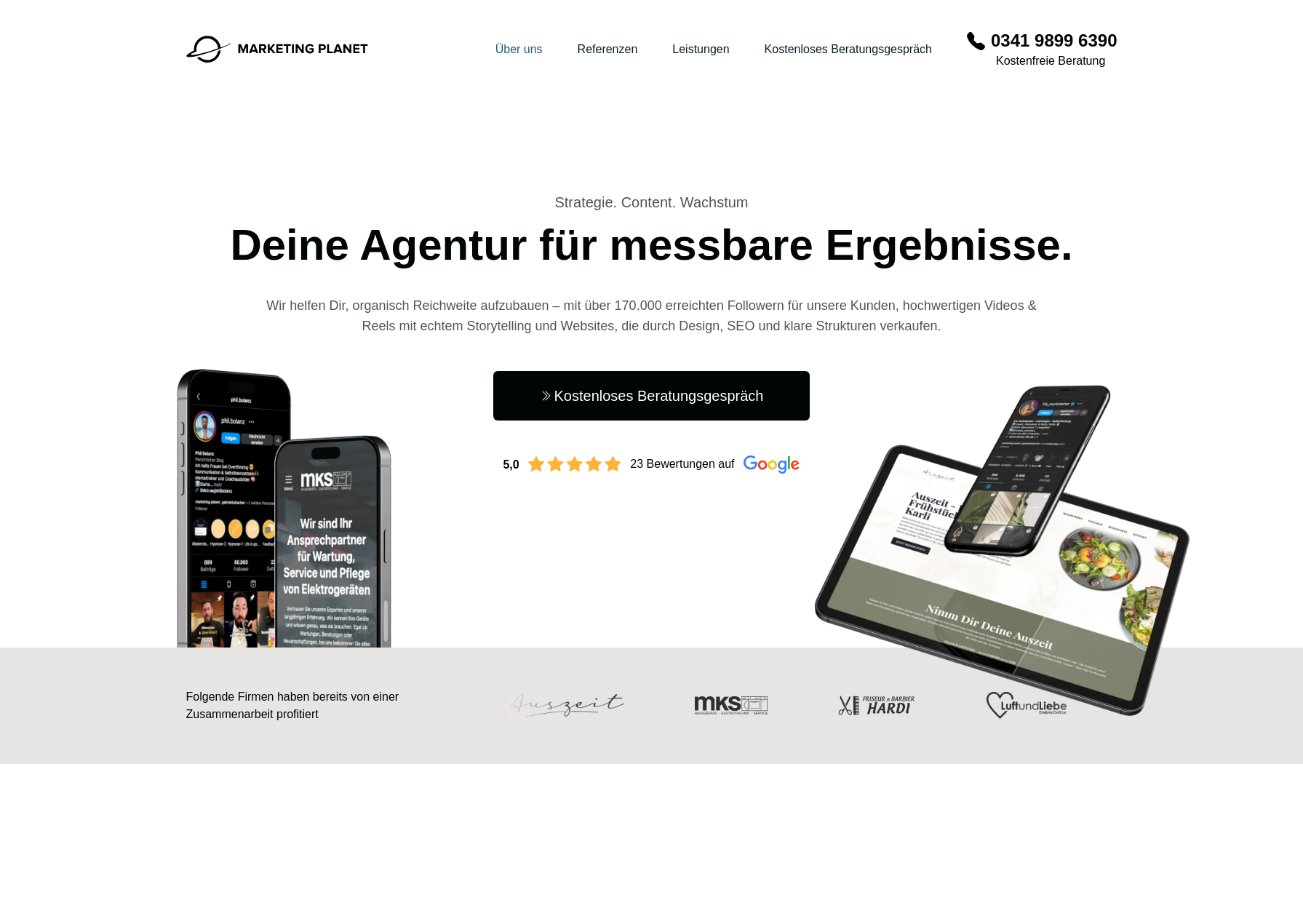
click at [501, 49] on link "Über uns" at bounding box center [519, 49] width 47 height 13
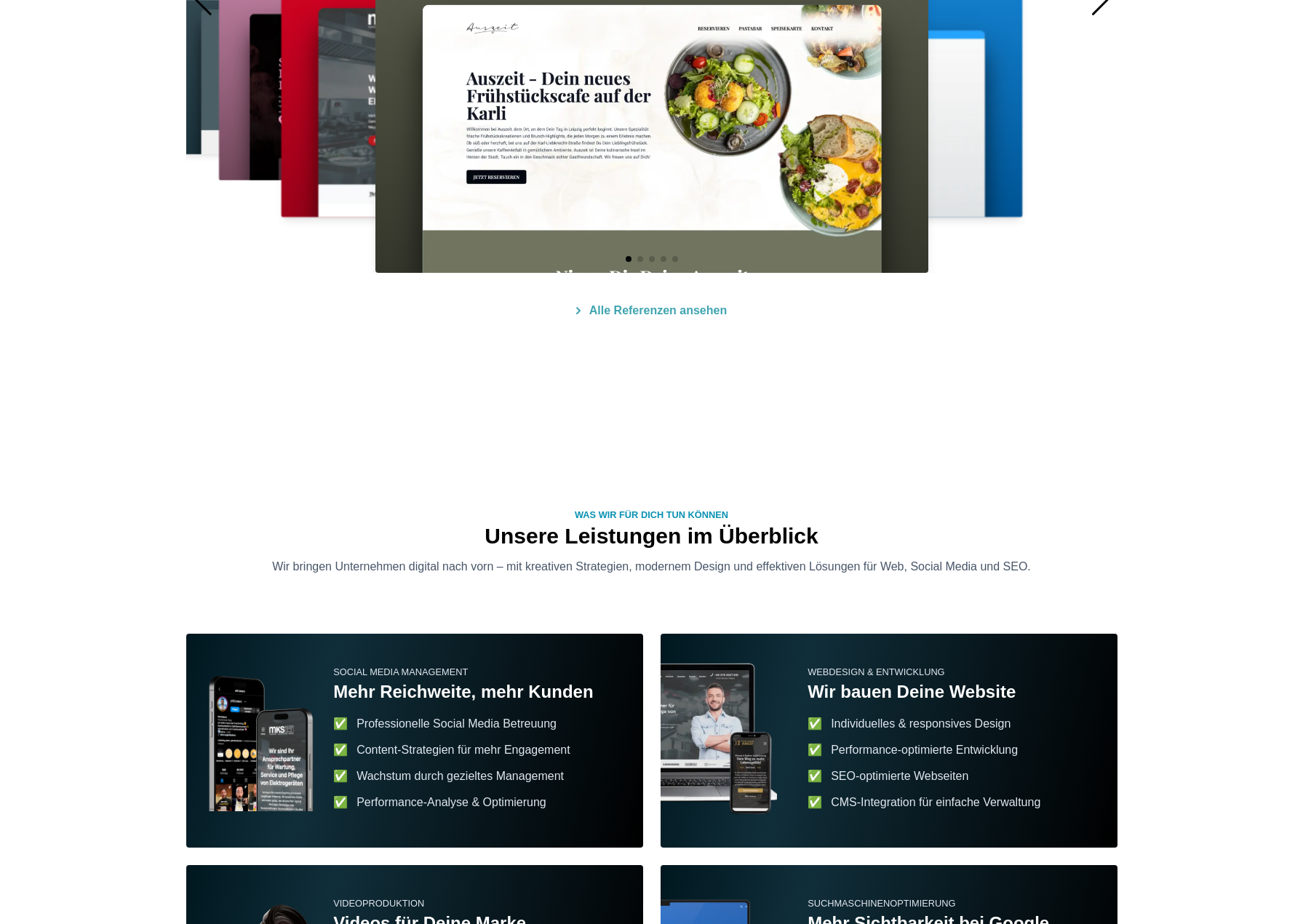
scroll to position [1055, 0]
